Goal: Find specific page/section

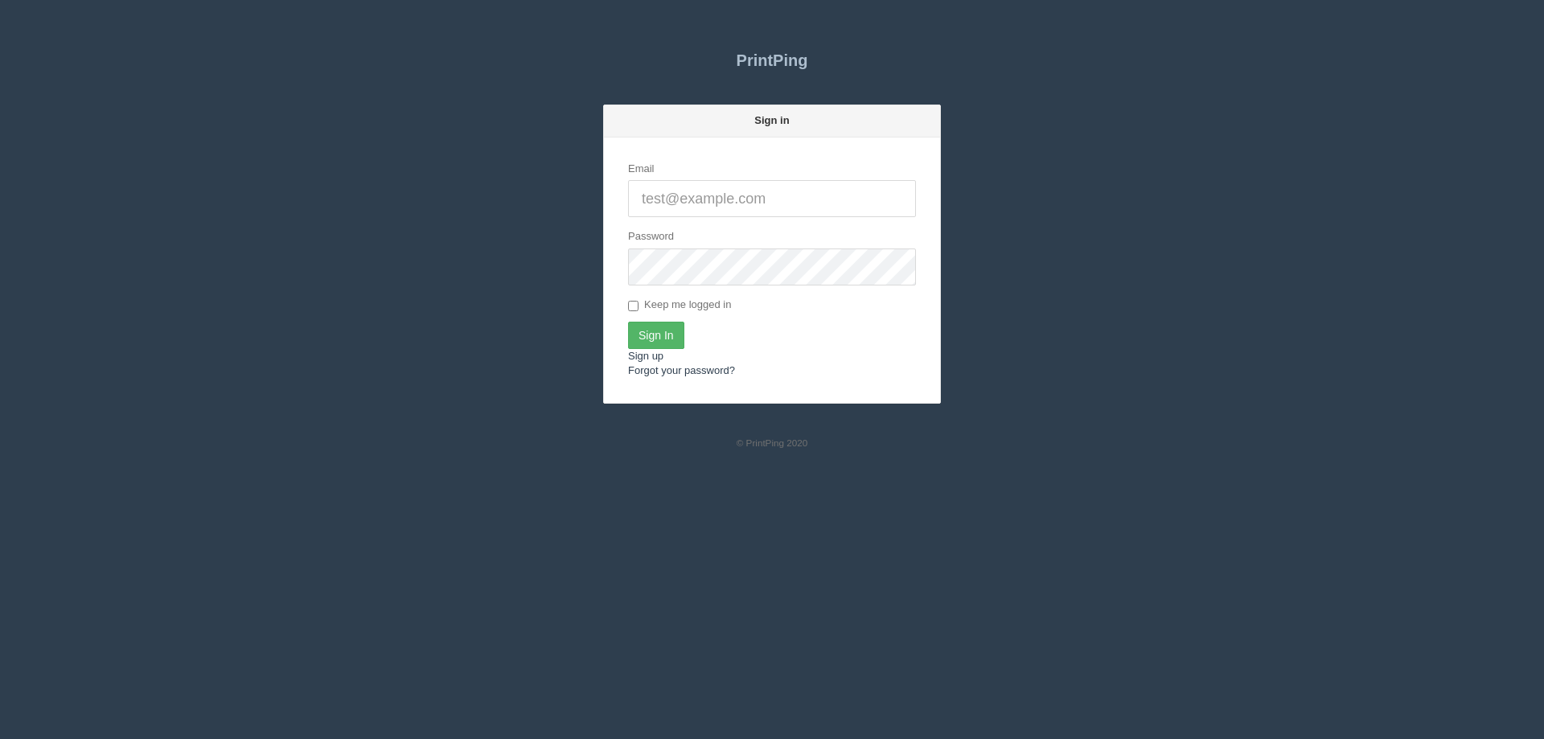
type input "[EMAIL_ADDRESS][DOMAIN_NAME]"
click at [661, 339] on input "Sign In" at bounding box center [656, 335] width 56 height 27
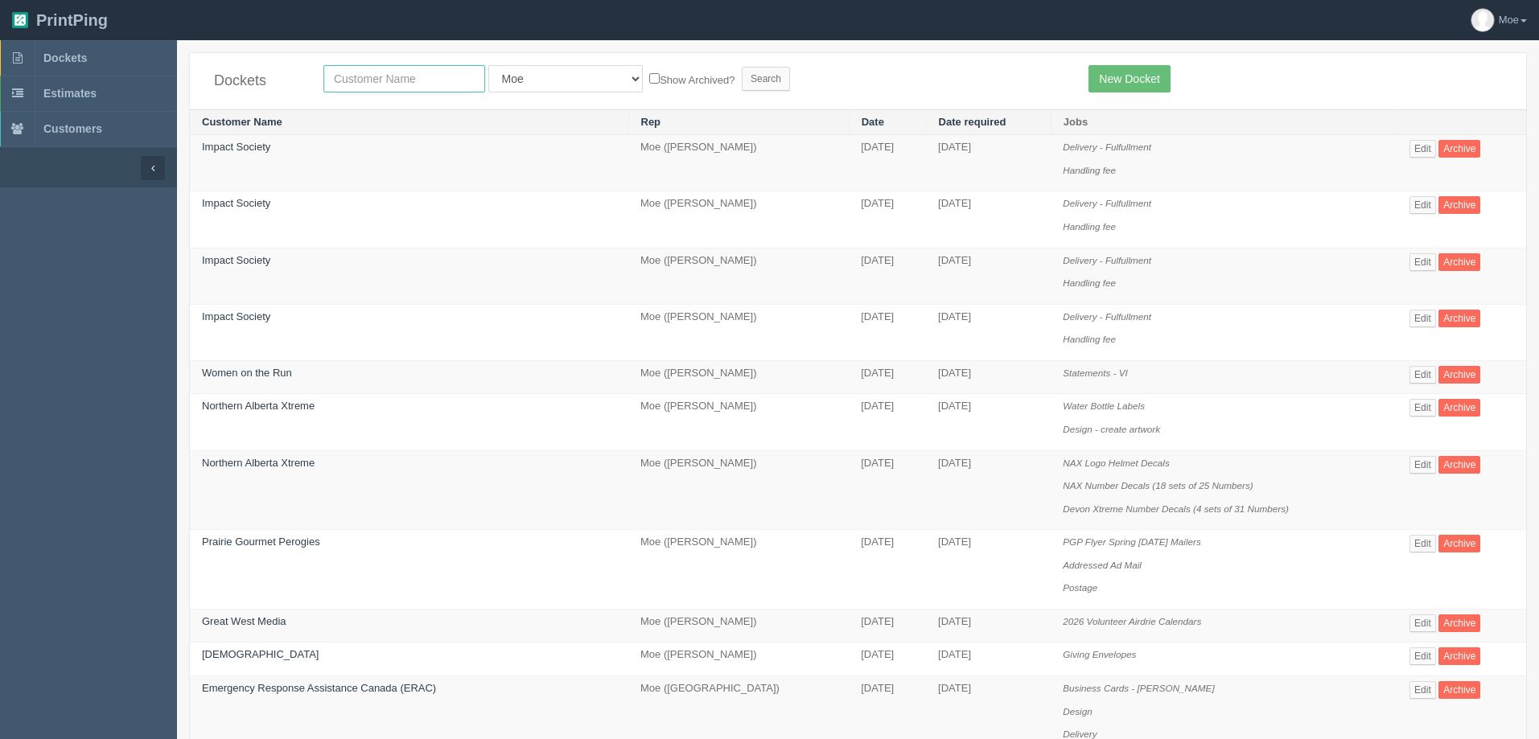
click at [402, 83] on input "text" at bounding box center [404, 78] width 162 height 27
type input "greatwest"
click at [742, 79] on input "Search" at bounding box center [766, 79] width 48 height 24
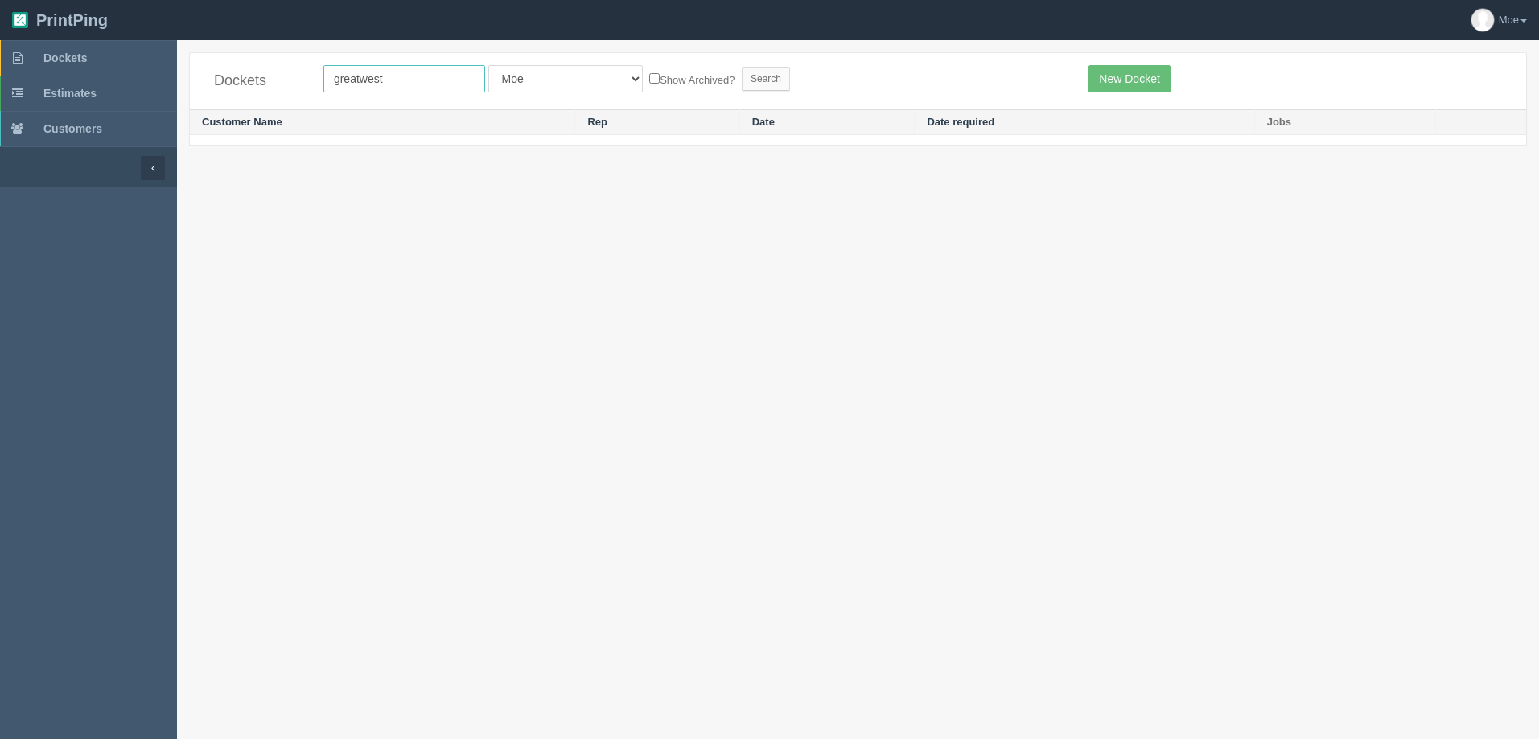
click at [358, 77] on input "greatwest" at bounding box center [404, 78] width 162 height 27
type input "great west"
click at [742, 76] on input "Search" at bounding box center [766, 79] width 48 height 24
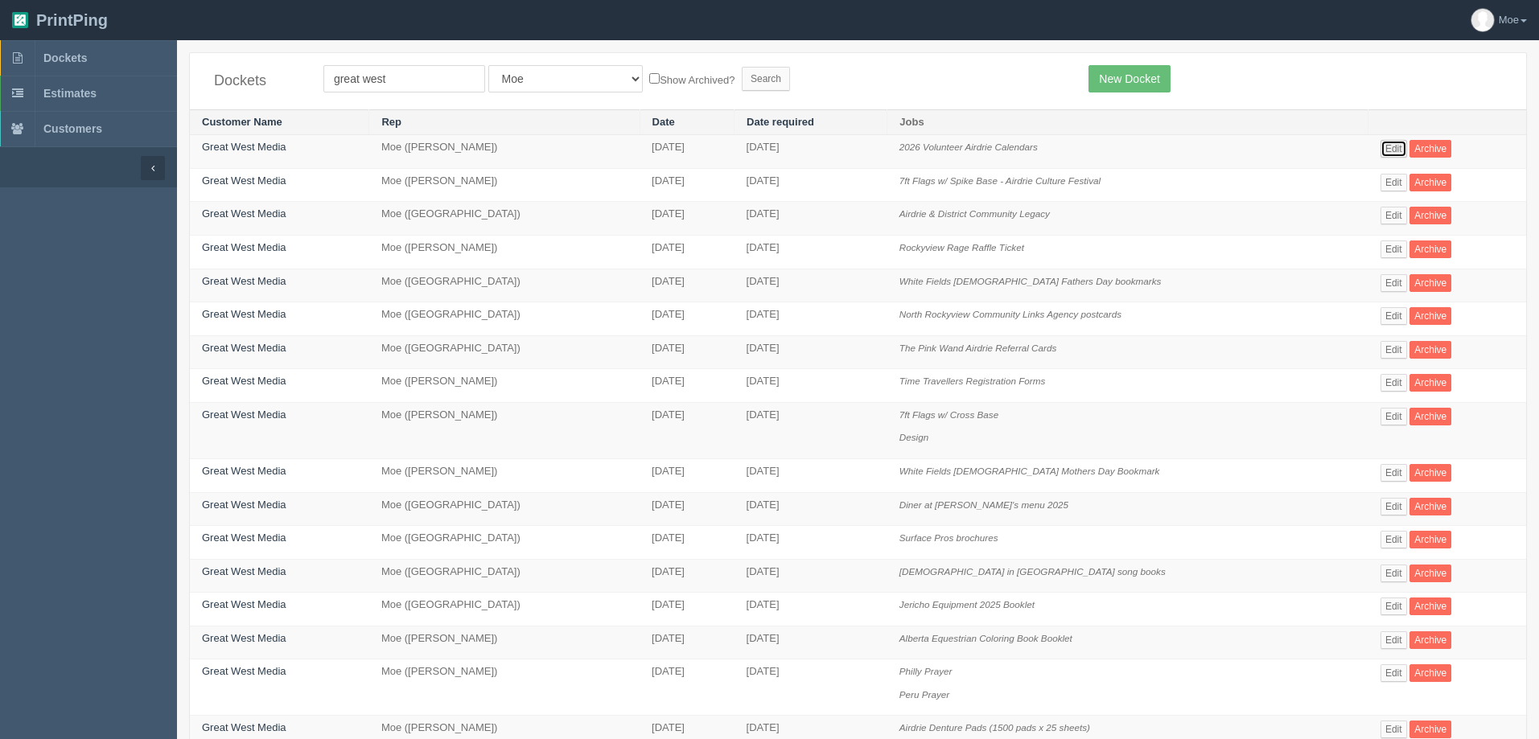
click at [1380, 150] on link "Edit" at bounding box center [1393, 149] width 27 height 18
